Goal: Check status: Check status

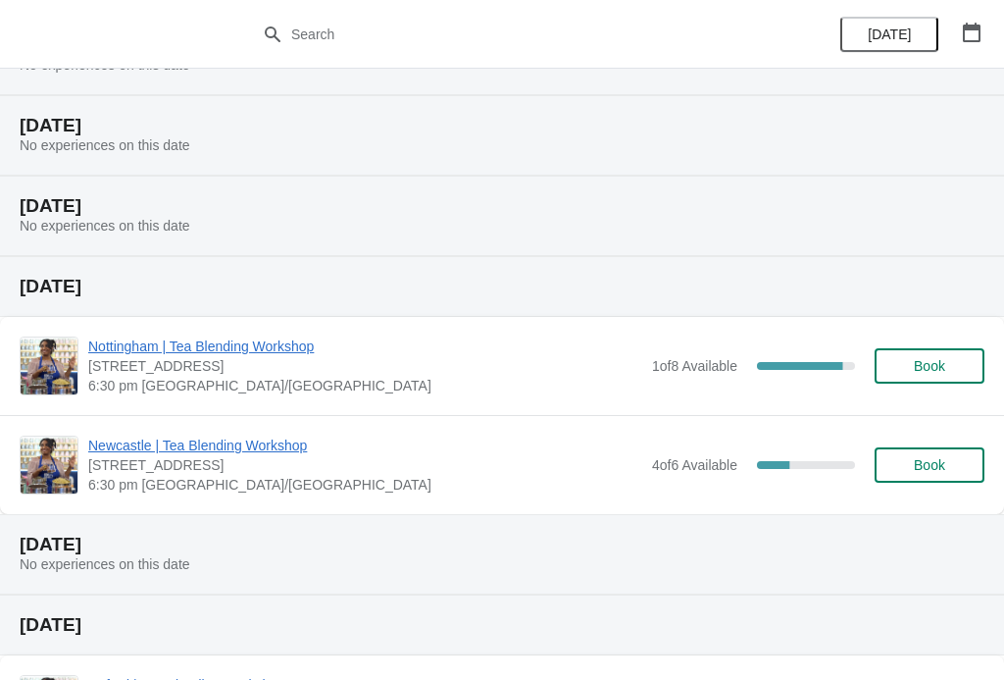
scroll to position [108, 0]
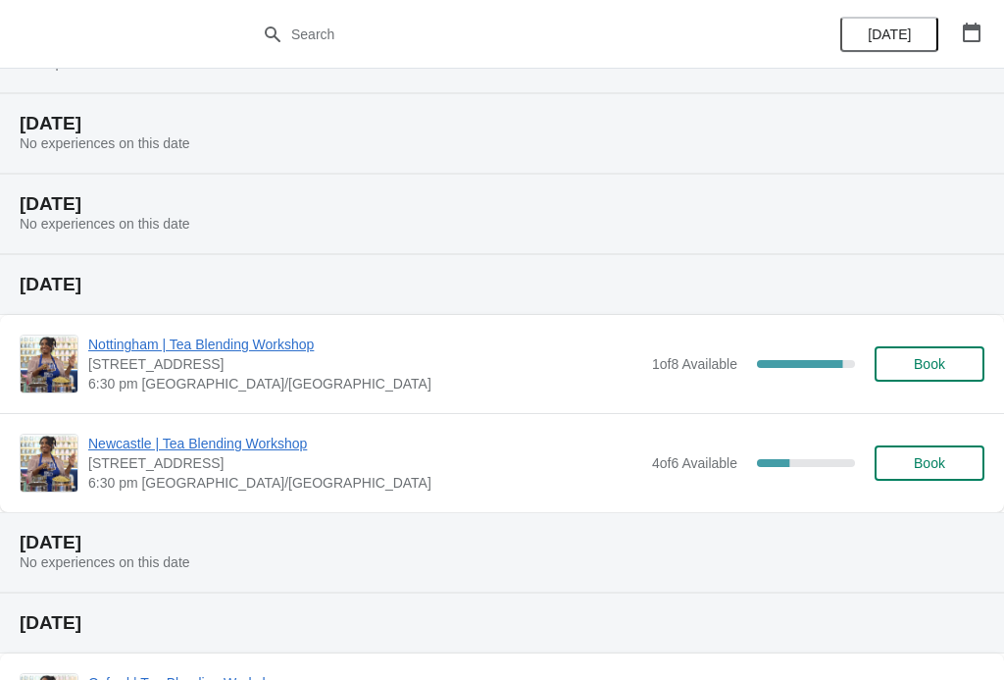
click at [286, 339] on span "Nottingham | Tea Blending Workshop" at bounding box center [365, 344] width 554 height 20
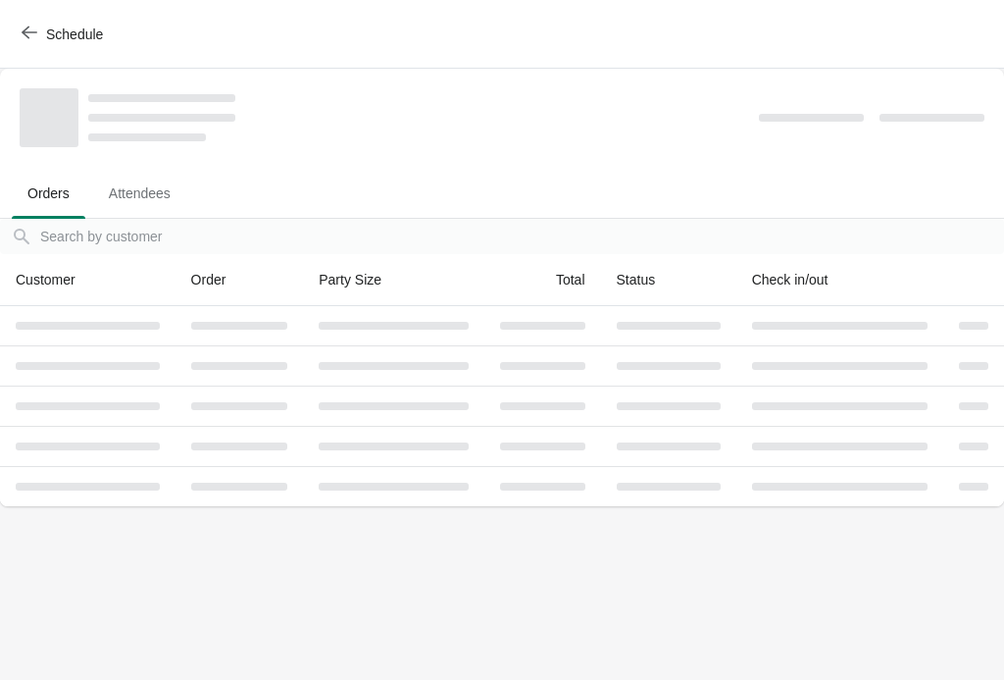
scroll to position [0, 0]
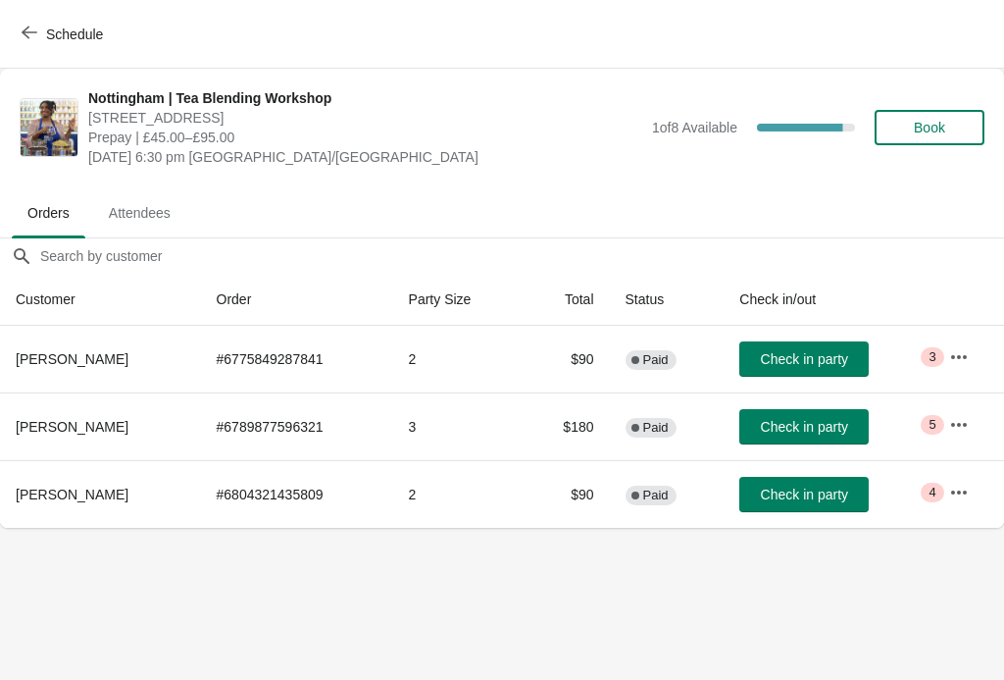
click at [971, 356] on button "button" at bounding box center [958, 356] width 35 height 35
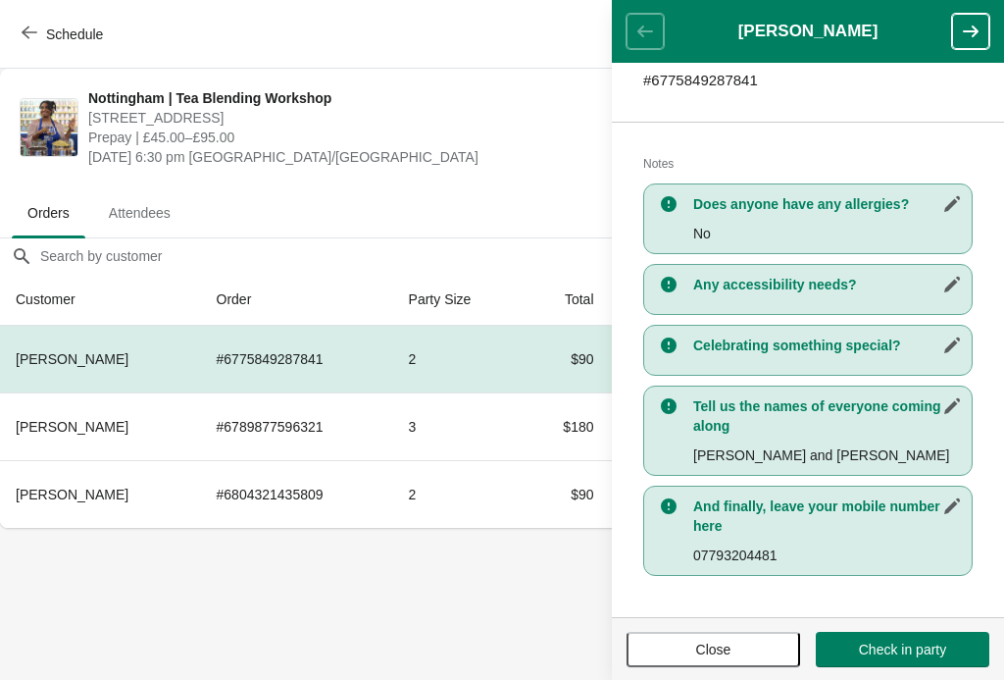
scroll to position [342, 0]
click at [981, 27] on button "button" at bounding box center [970, 31] width 37 height 35
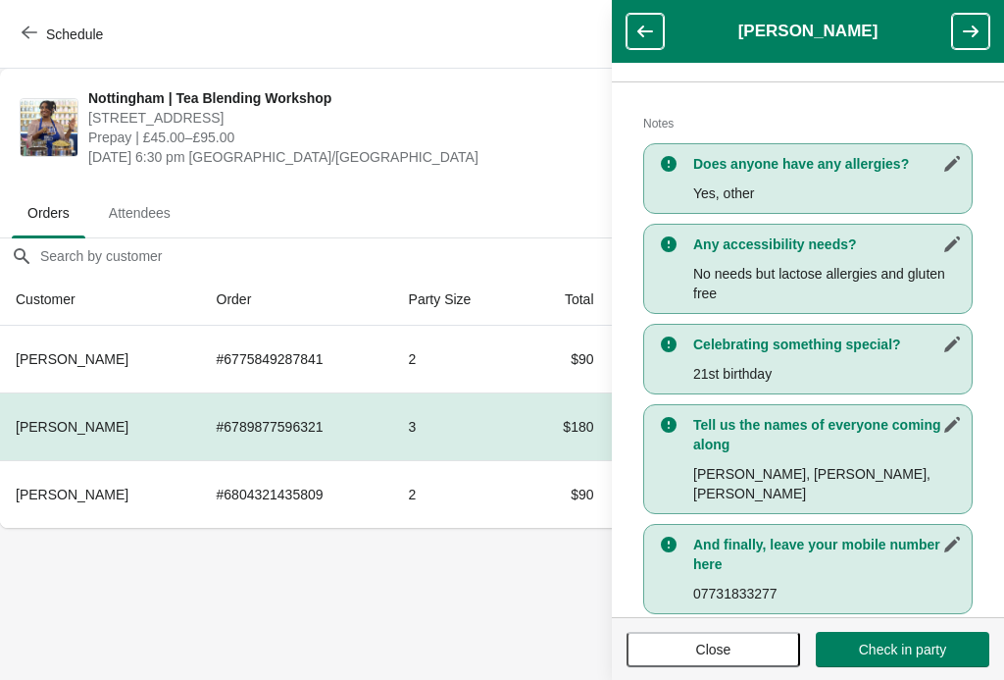
scroll to position [401, 0]
click at [984, 36] on button "button" at bounding box center [970, 31] width 37 height 35
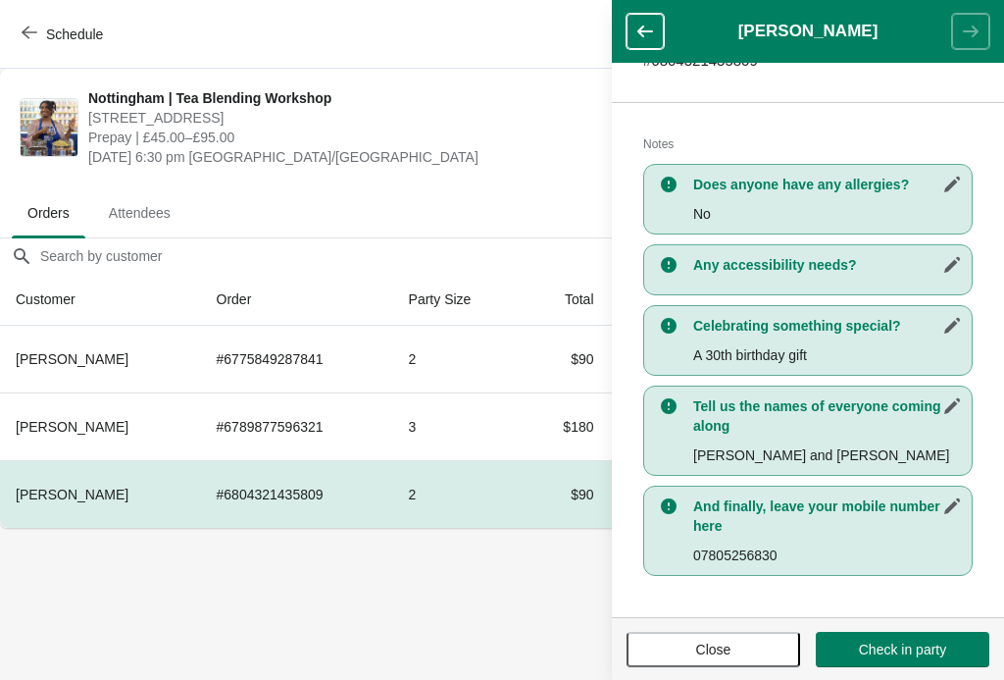
scroll to position [362, 0]
click at [731, 656] on span "Close" at bounding box center [713, 649] width 35 height 16
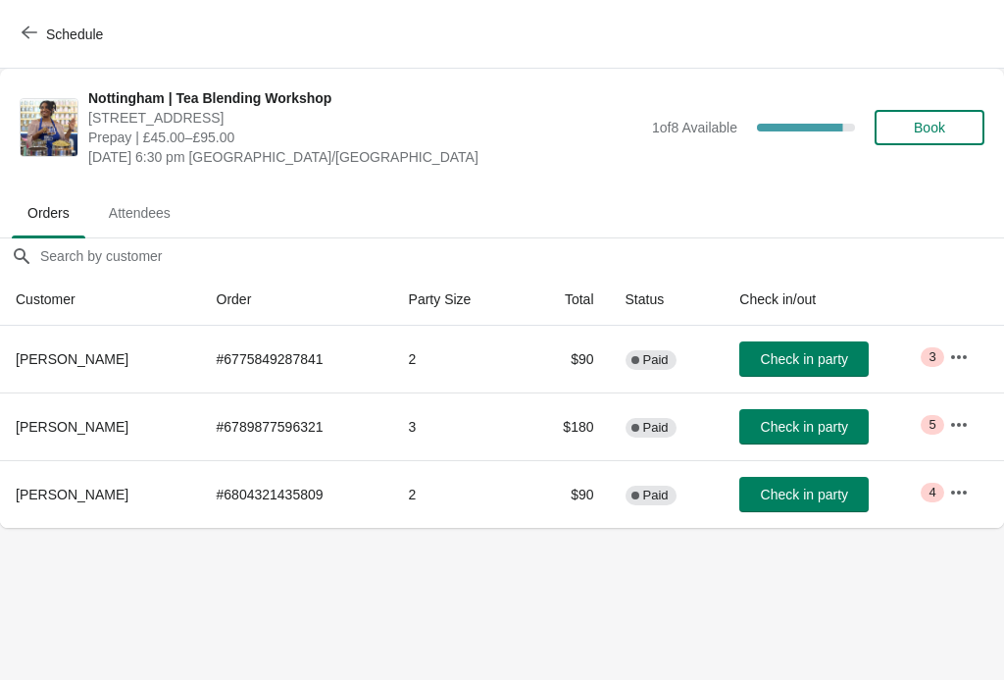
click at [22, 33] on icon "button" at bounding box center [30, 33] width 16 height 16
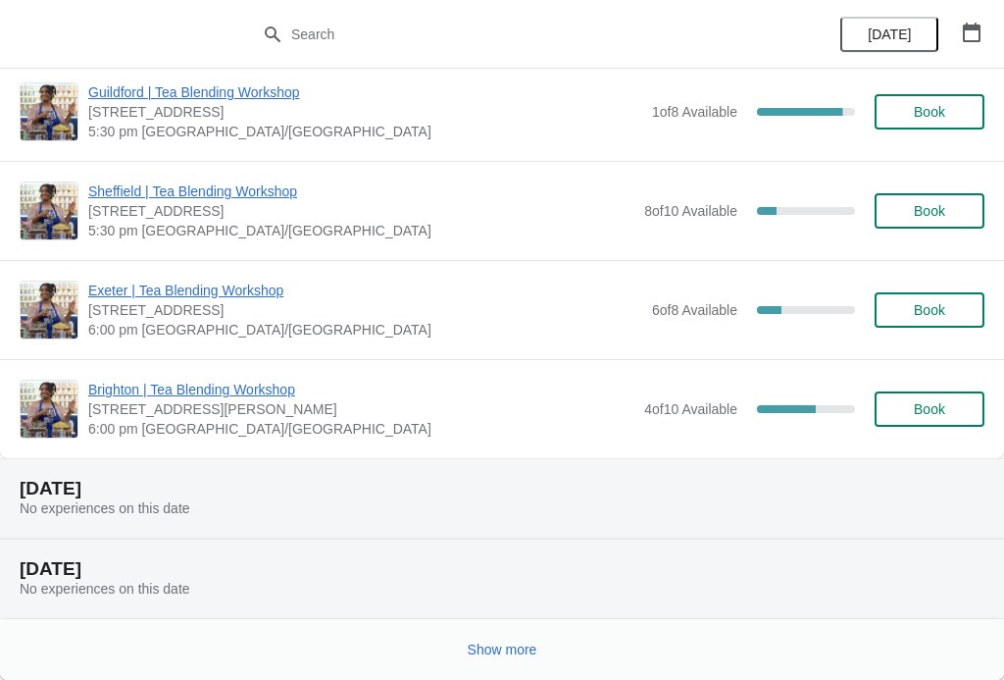
scroll to position [1887, 0]
click at [494, 649] on span "Show more" at bounding box center [503, 649] width 70 height 16
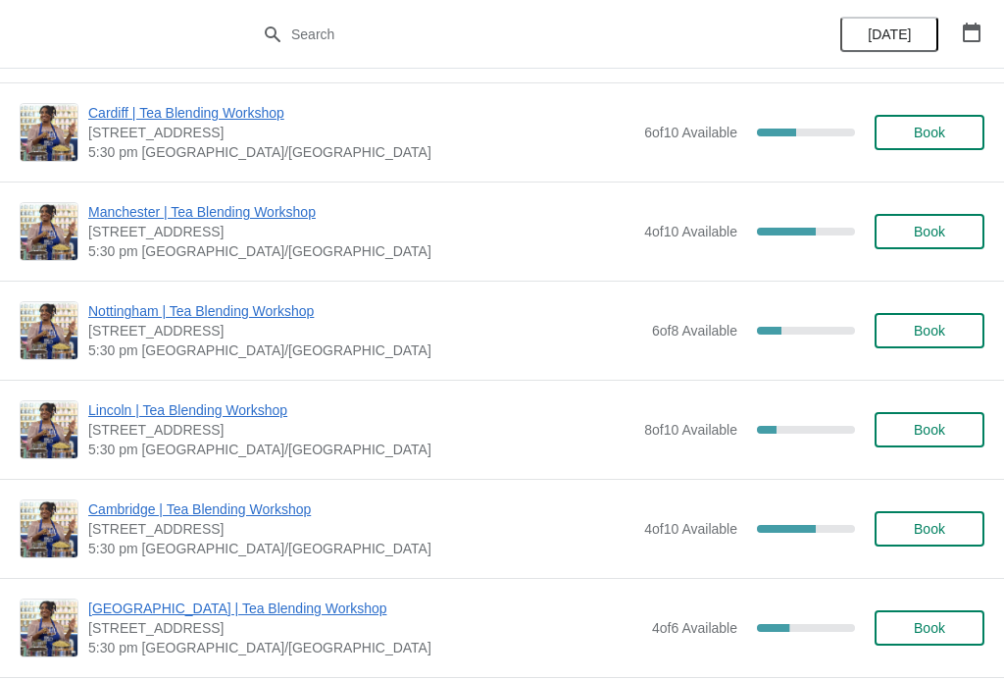
scroll to position [3855, 0]
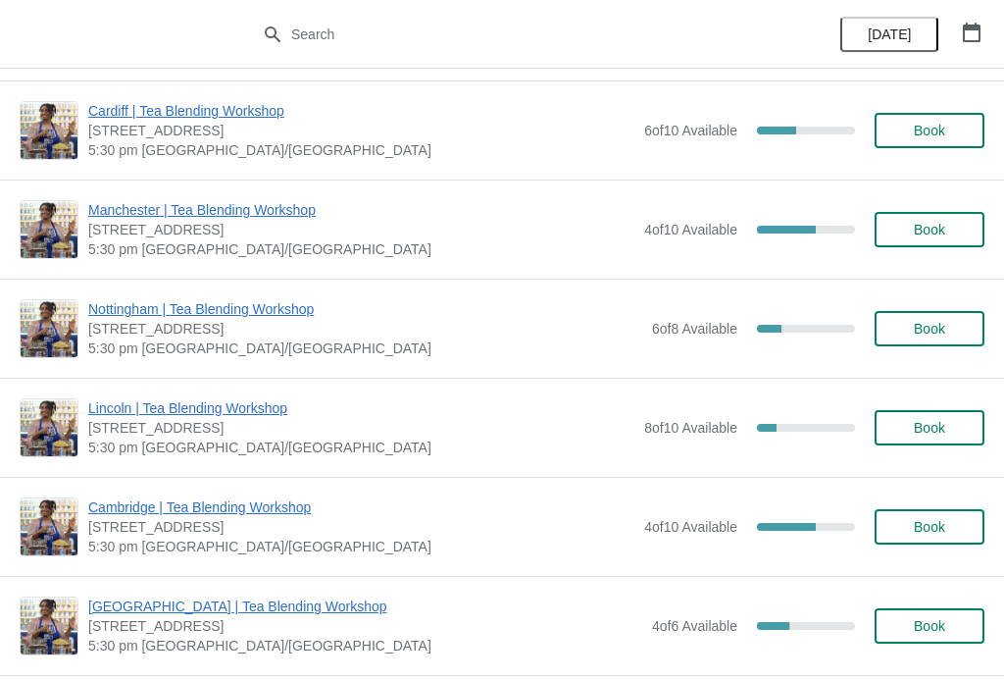
click at [128, 302] on span "Nottingham | Tea Blending Workshop" at bounding box center [365, 309] width 554 height 20
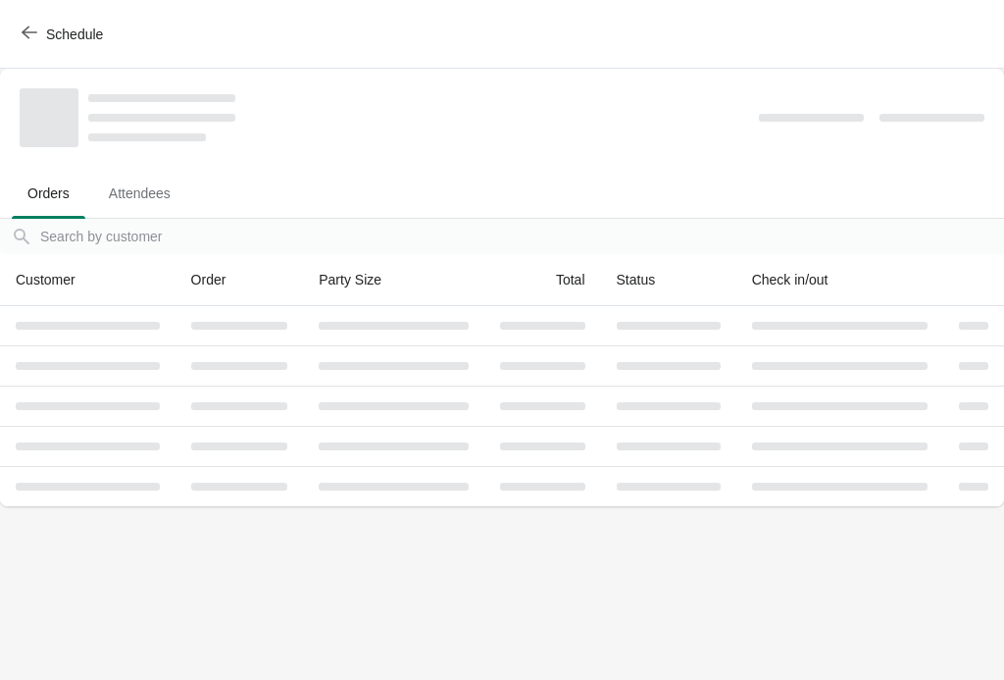
scroll to position [0, 0]
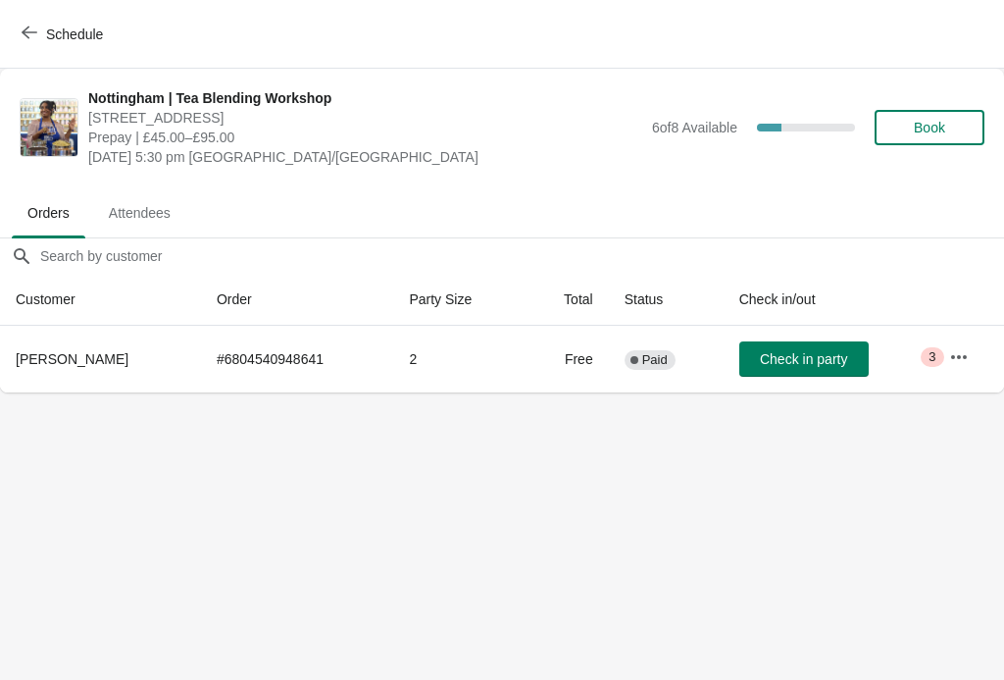
click at [970, 358] on button "button" at bounding box center [958, 356] width 35 height 35
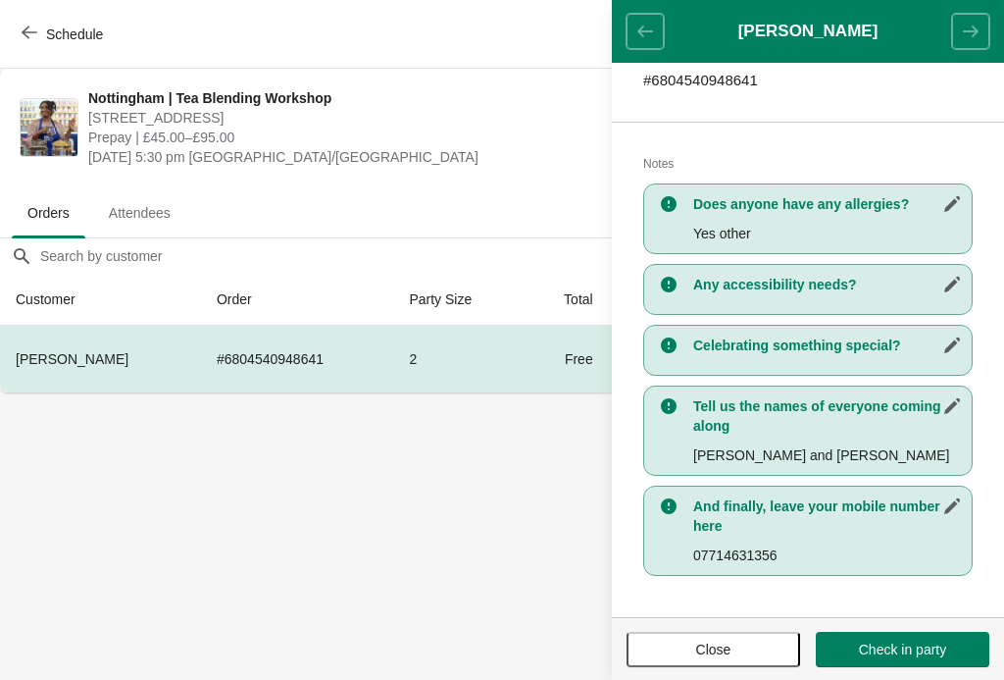
scroll to position [342, 0]
click at [726, 651] on span "Close" at bounding box center [713, 649] width 35 height 16
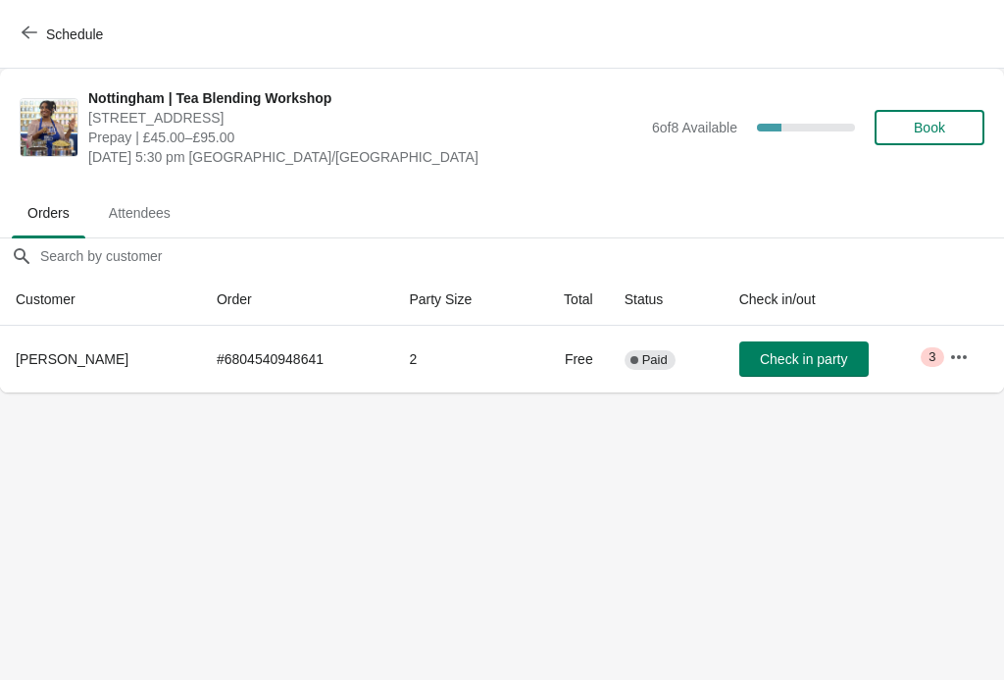
click at [34, 36] on icon "button" at bounding box center [30, 33] width 16 height 16
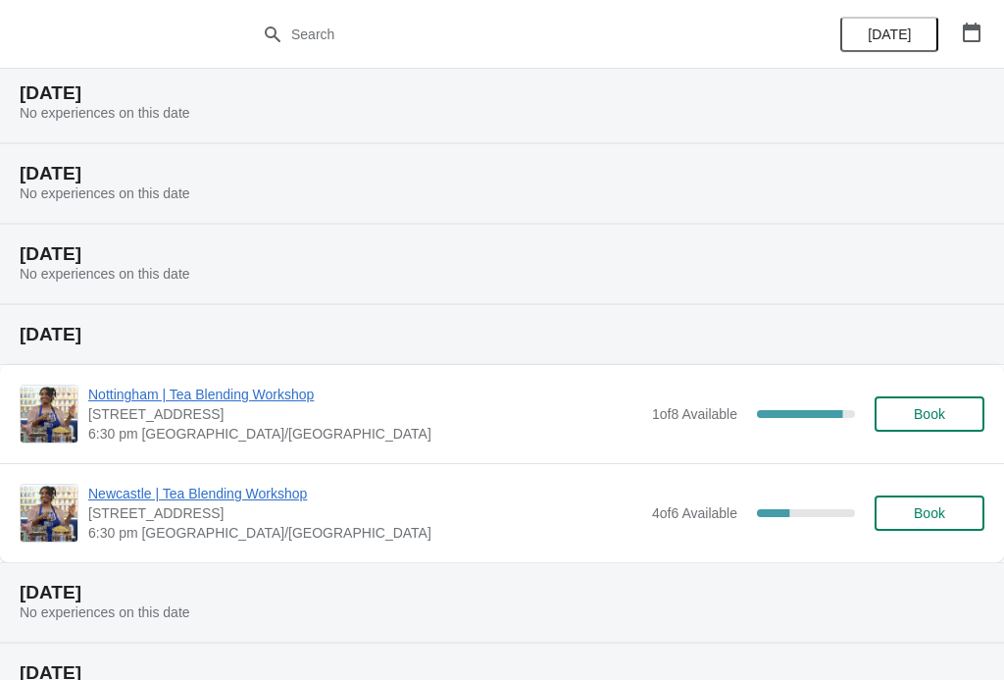
scroll to position [65, 0]
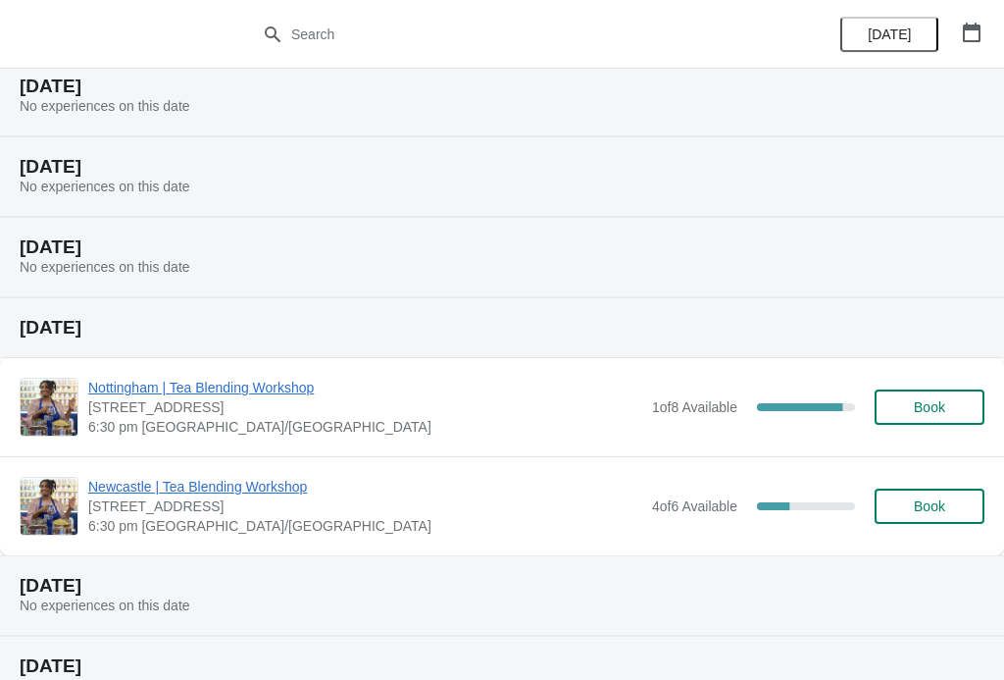
click at [205, 394] on span "Nottingham | Tea Blending Workshop" at bounding box center [365, 388] width 554 height 20
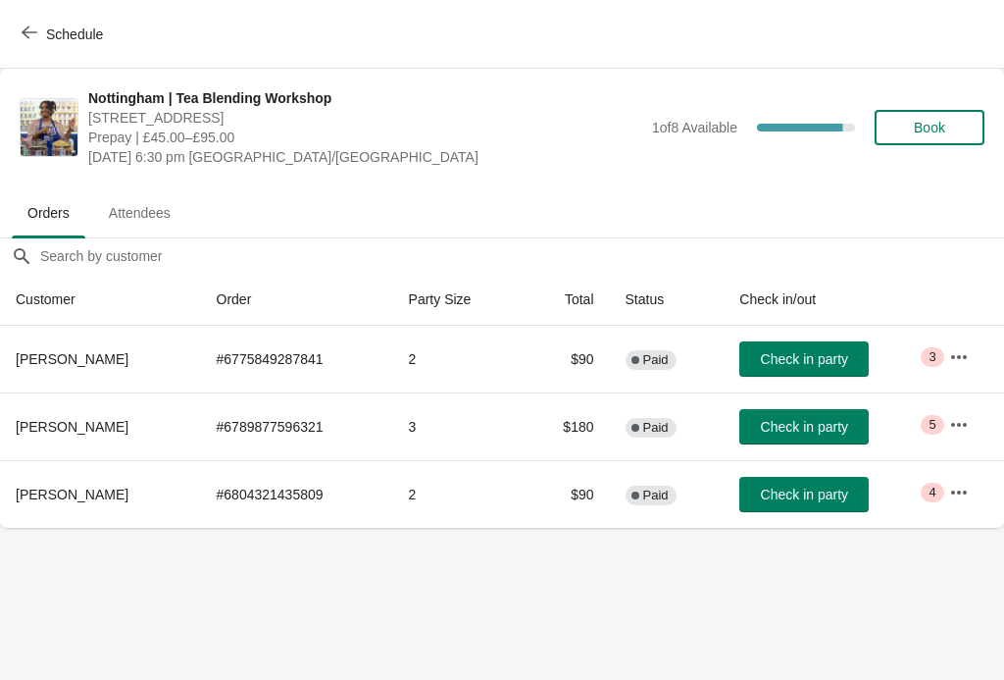
scroll to position [0, 0]
click at [976, 355] on button "button" at bounding box center [958, 356] width 35 height 35
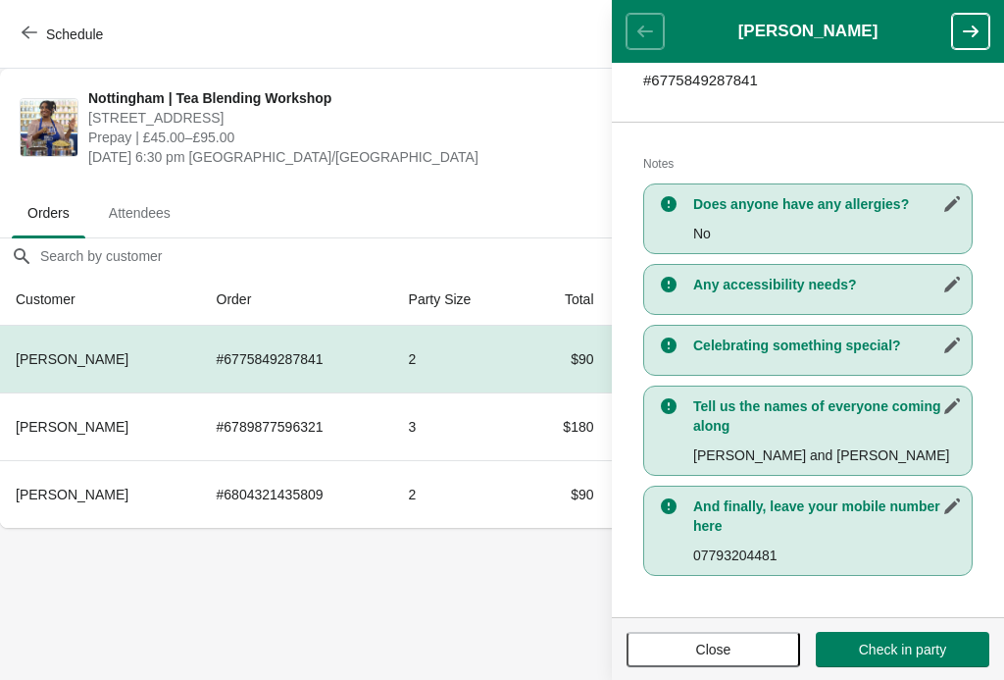
scroll to position [342, 0]
click at [984, 29] on button "button" at bounding box center [970, 31] width 37 height 35
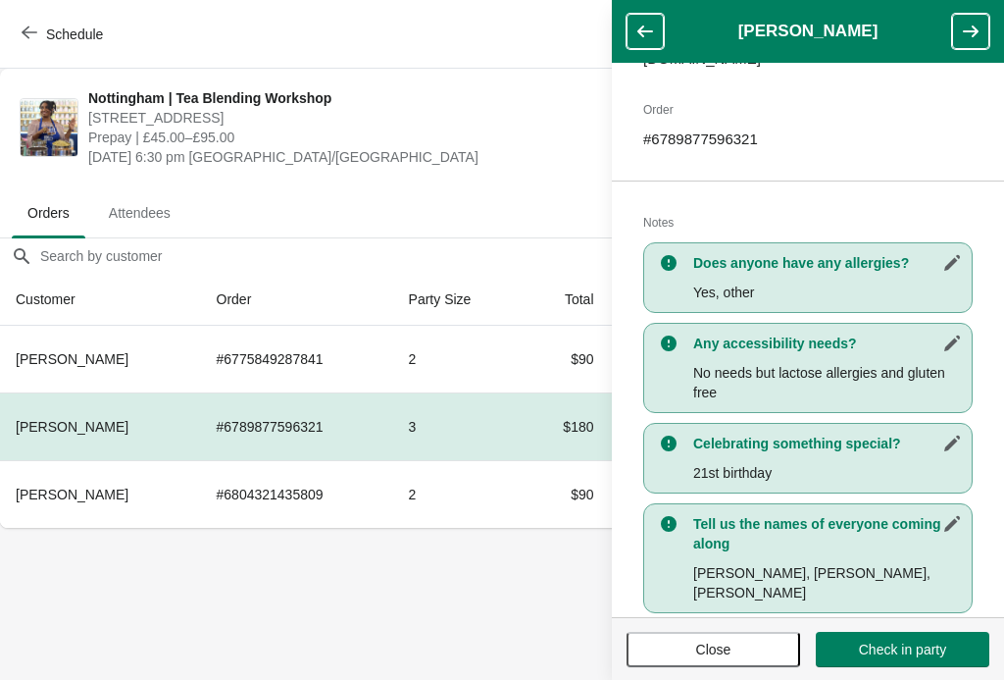
scroll to position [401, 0]
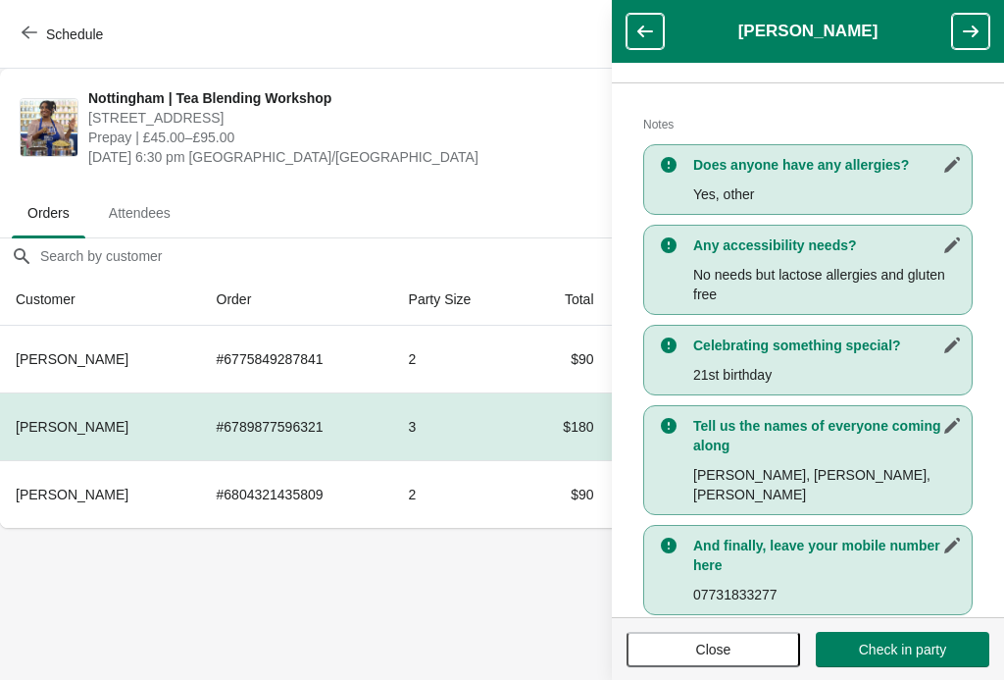
click at [989, 22] on button "button" at bounding box center [970, 31] width 37 height 35
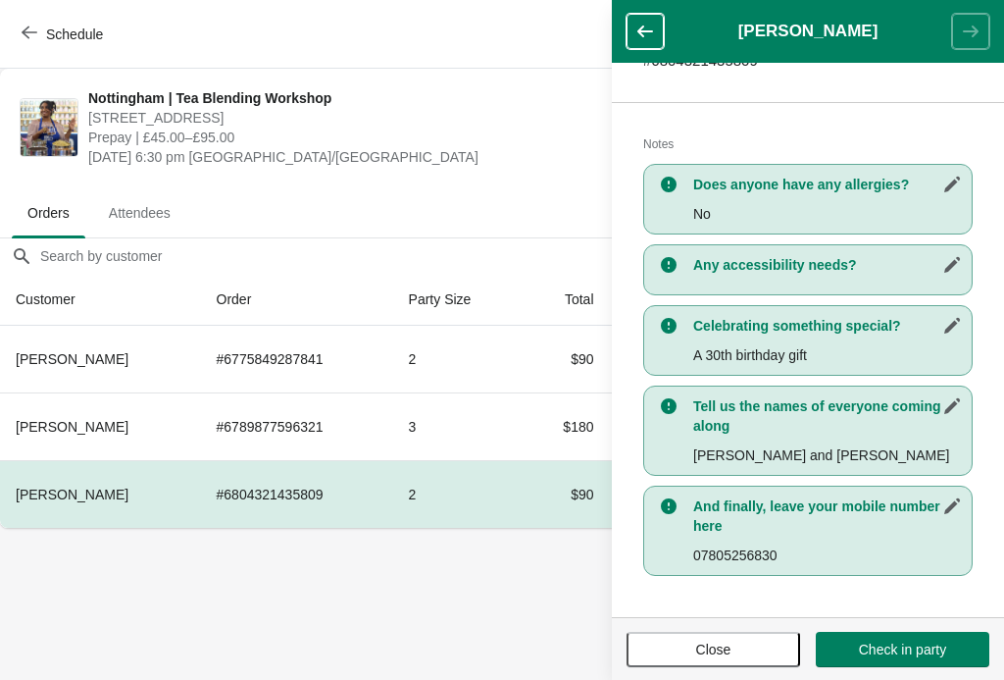
scroll to position [362, 0]
